Goal: Find specific page/section: Find specific page/section

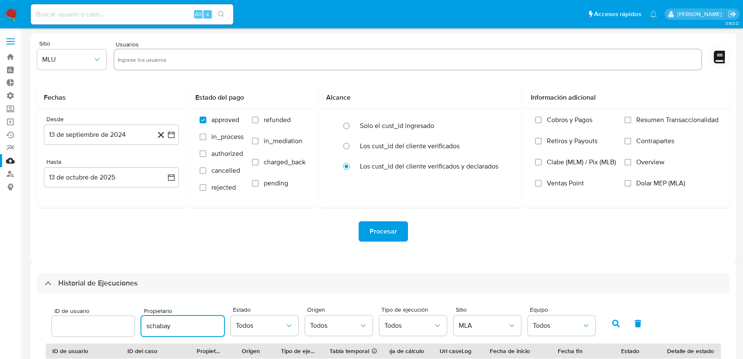
select select "10"
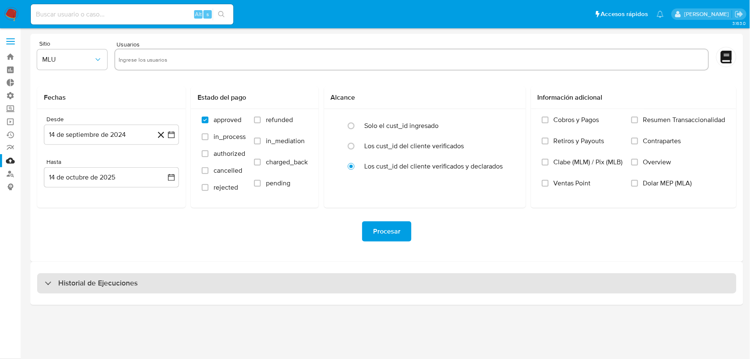
click at [182, 286] on div "Historial de Ejecuciones" at bounding box center [386, 283] width 699 height 20
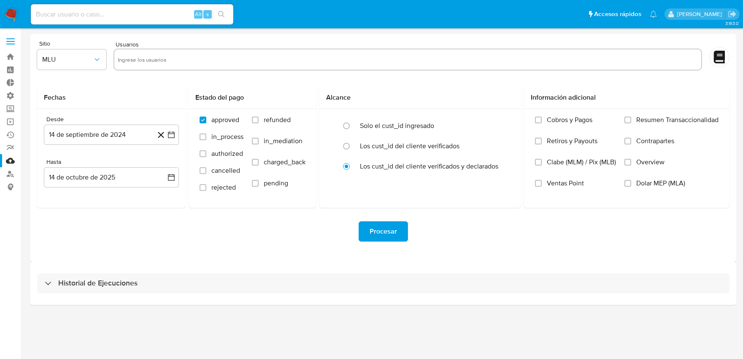
select select "10"
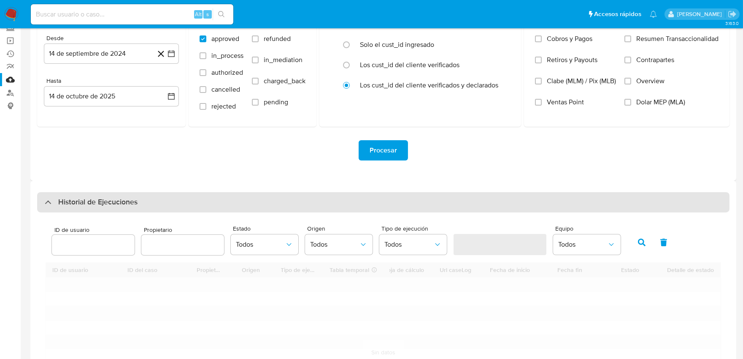
scroll to position [187, 0]
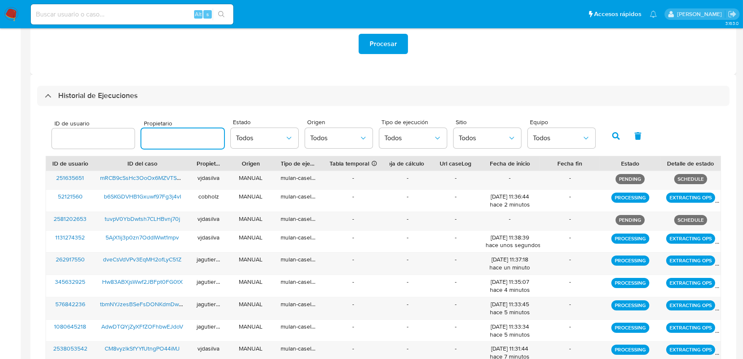
click at [165, 140] on input "text" at bounding box center [182, 138] width 83 height 11
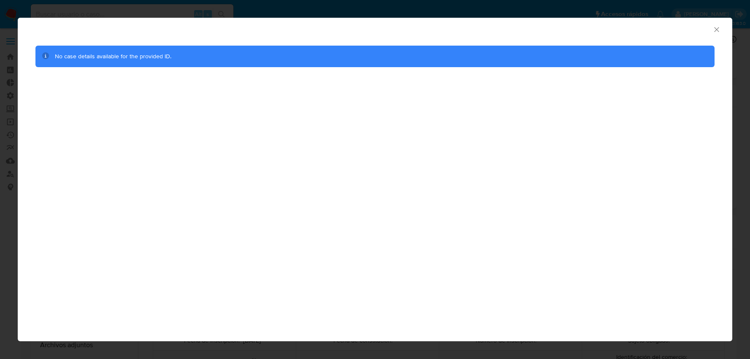
select select "10"
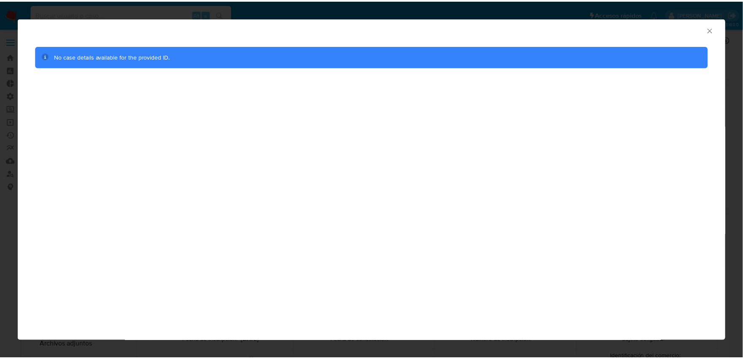
scroll to position [457, 0]
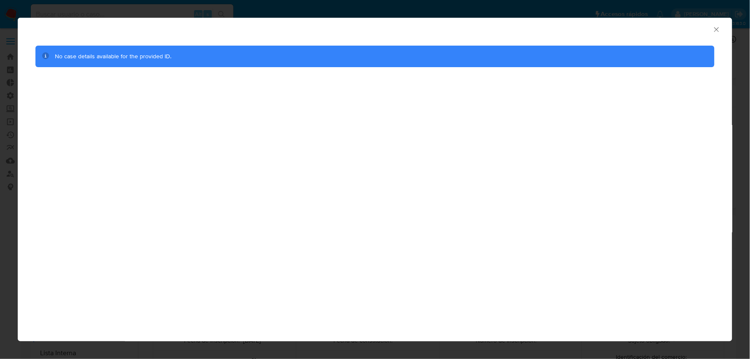
drag, startPoint x: 0, startPoint y: 0, endPoint x: 589, endPoint y: 2, distance: 588.6
click at [716, 32] on icon "Cerrar ventana" at bounding box center [716, 29] width 8 height 8
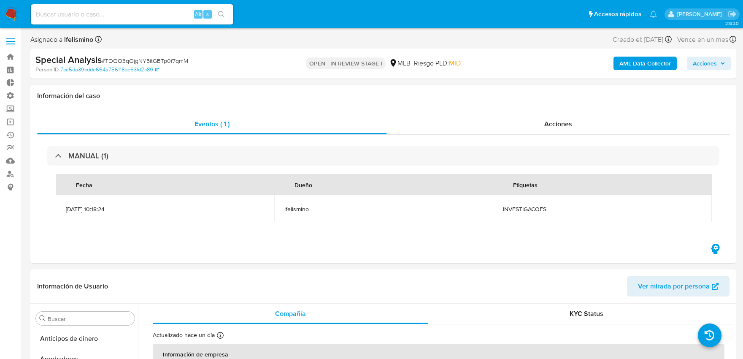
select select "10"
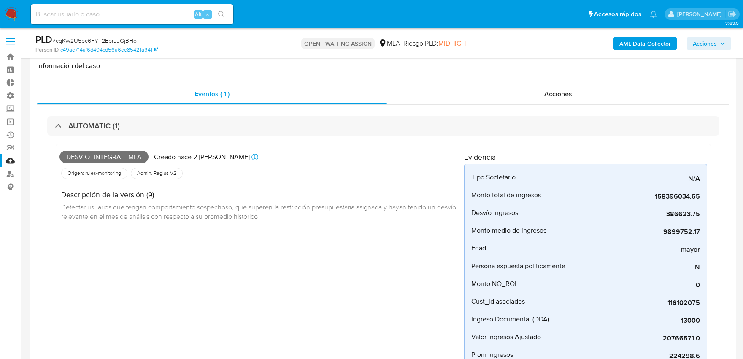
select select "10"
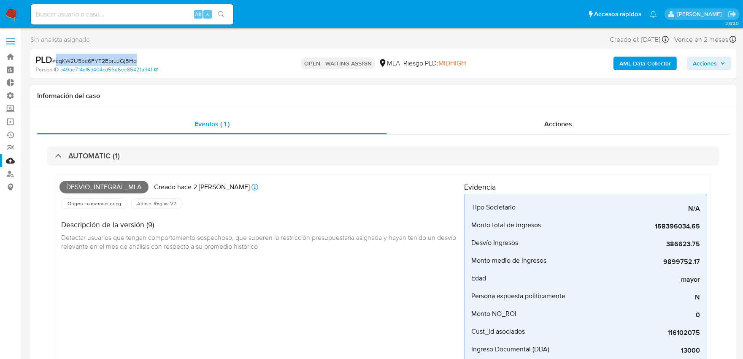
click at [12, 161] on link "Mulan" at bounding box center [50, 160] width 100 height 13
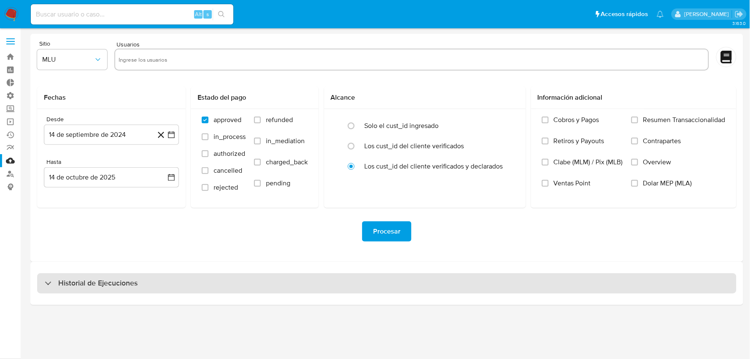
click at [100, 280] on h3 "Historial de Ejecuciones" at bounding box center [97, 283] width 79 height 10
select select "10"
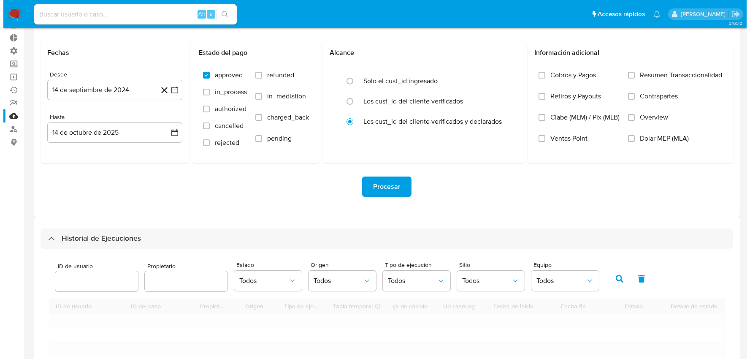
scroll to position [141, 0]
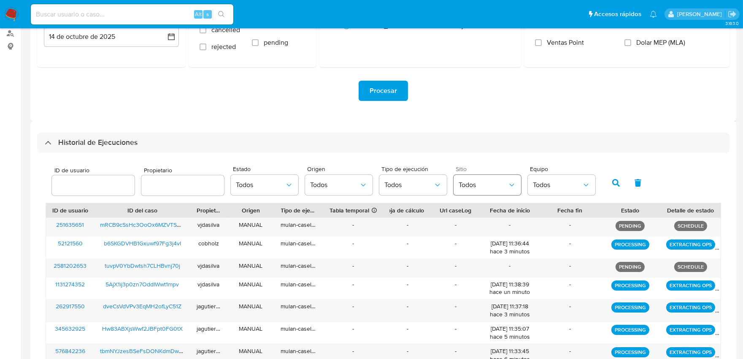
click at [477, 186] on span "Todos" at bounding box center [483, 185] width 49 height 8
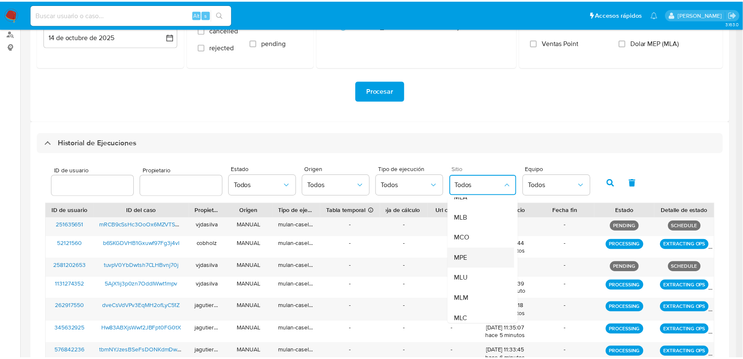
scroll to position [47, 0]
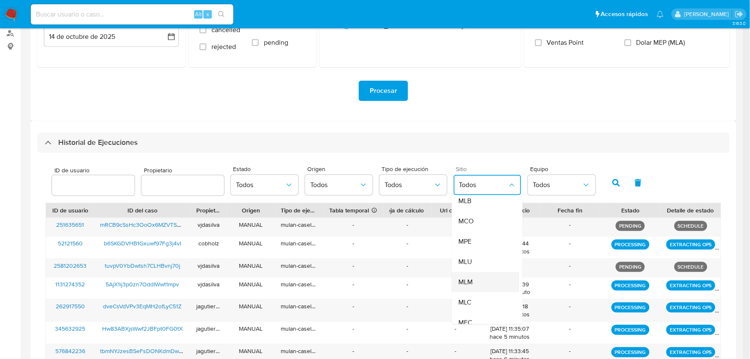
click at [468, 284] on span "MLM" at bounding box center [466, 282] width 14 height 8
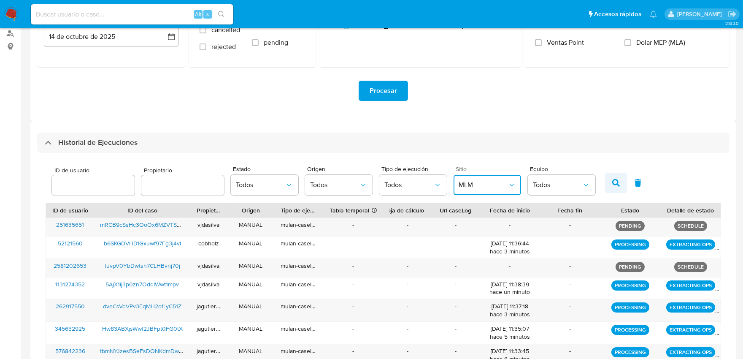
click at [606, 177] on button "button" at bounding box center [616, 183] width 22 height 20
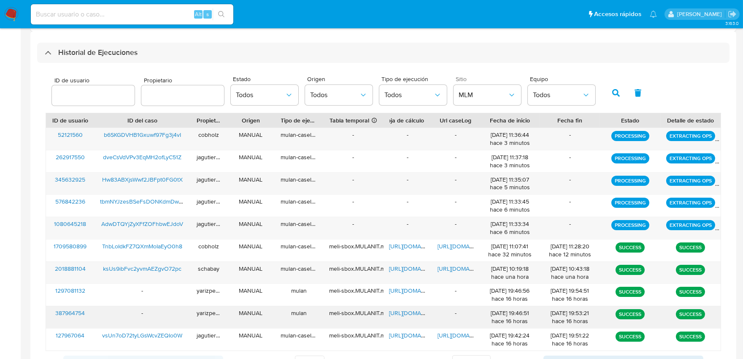
scroll to position [234, 0]
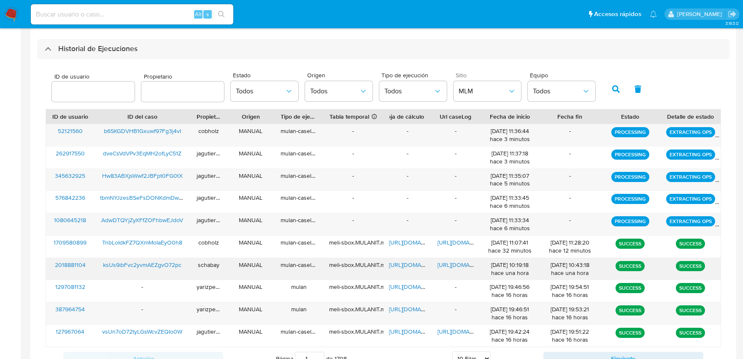
click at [452, 262] on span "https://docs.google.com/document/d/17oVcjN16ZYpBLB81x112okJaRFQ7W1AmcfF8m0pIUos…" at bounding box center [467, 264] width 58 height 8
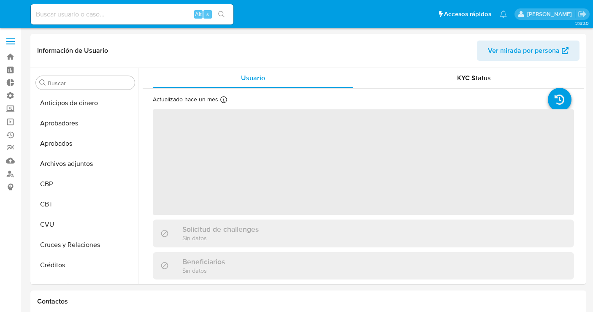
select select "10"
